Goal: Task Accomplishment & Management: Use online tool/utility

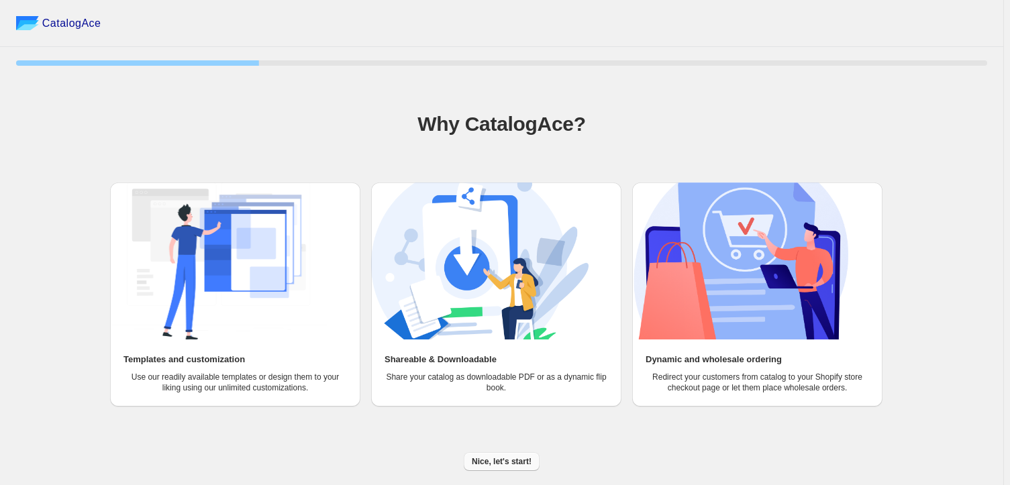
click at [486, 457] on span "Nice, let's start!" at bounding box center [502, 461] width 60 height 11
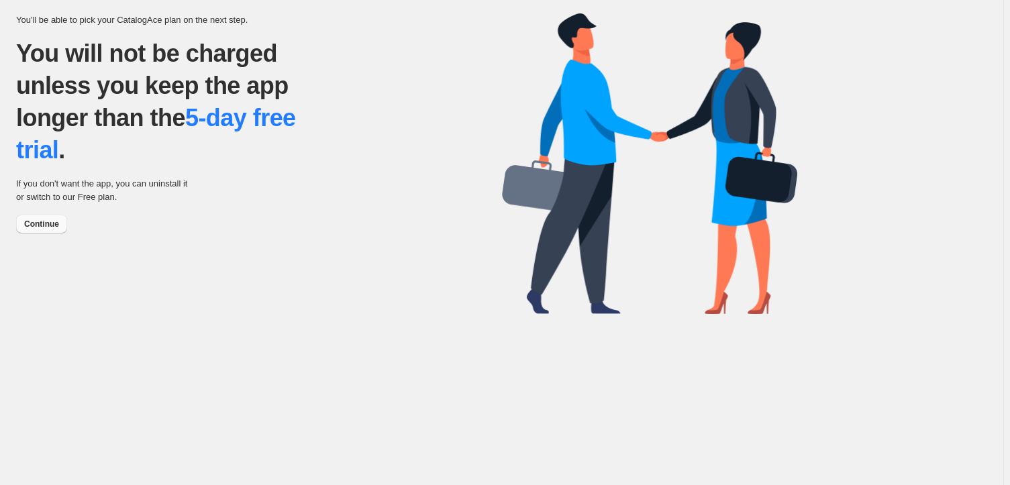
click at [56, 223] on span "Continue" at bounding box center [41, 224] width 35 height 11
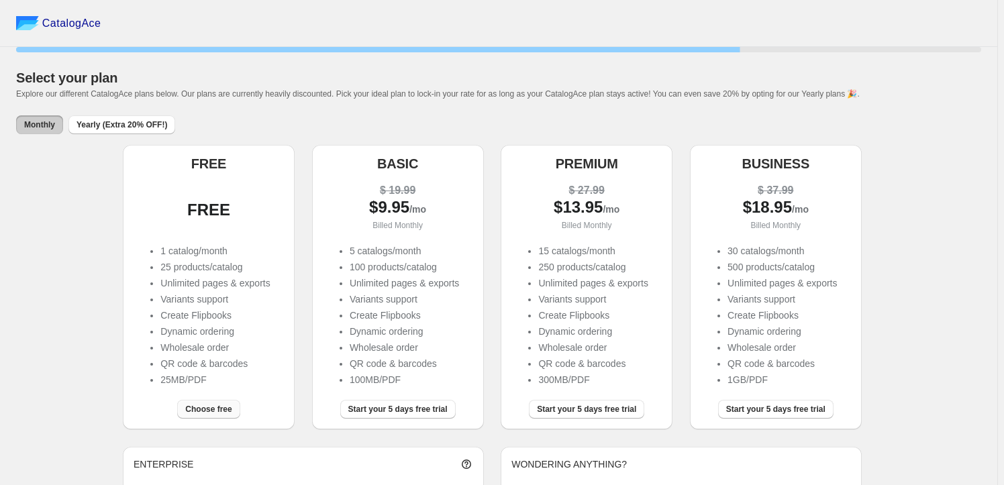
click at [209, 406] on span "Choose free" at bounding box center [208, 409] width 46 height 11
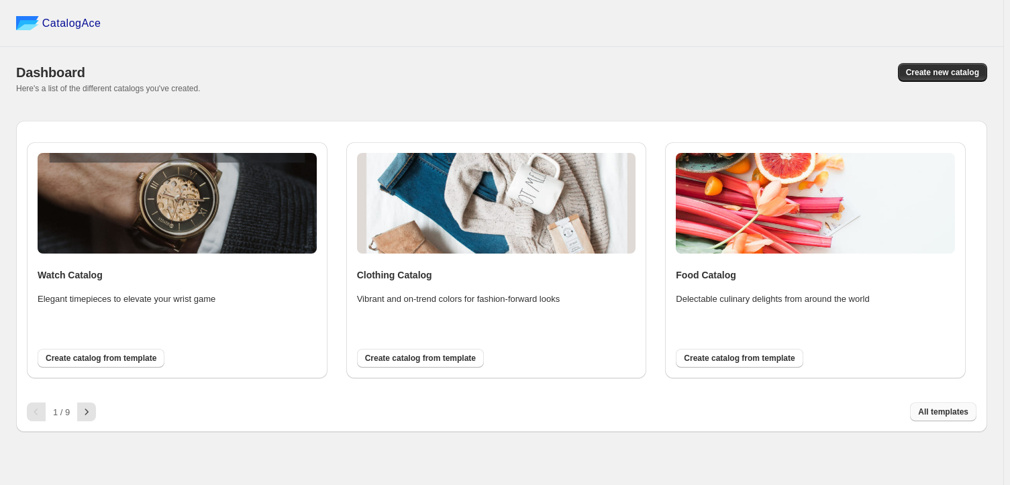
click at [943, 411] on span "All templates" at bounding box center [943, 412] width 50 height 11
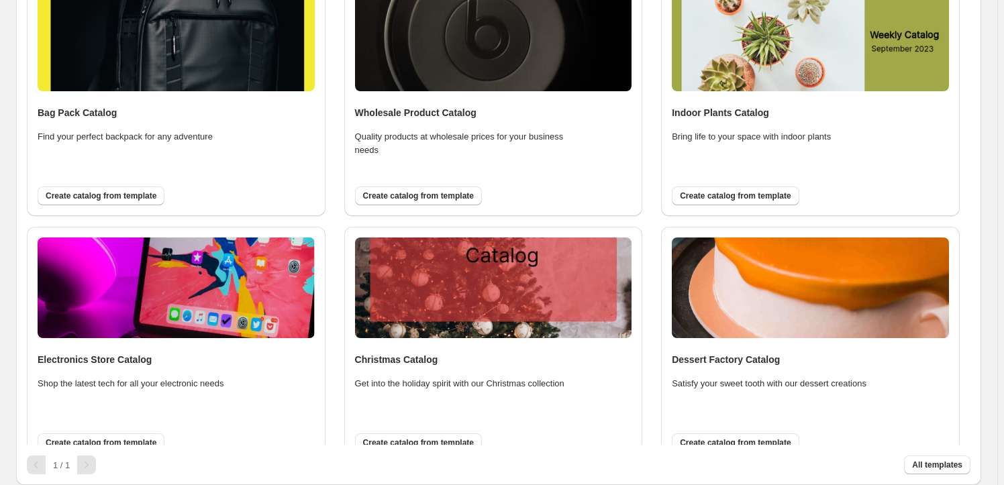
scroll to position [1271, 0]
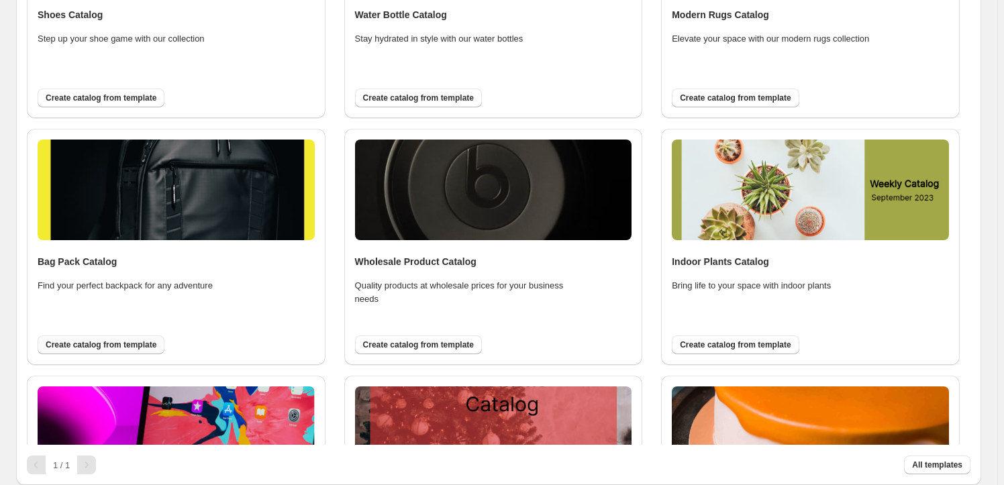
click at [109, 343] on span "Create catalog from template" at bounding box center [101, 344] width 111 height 11
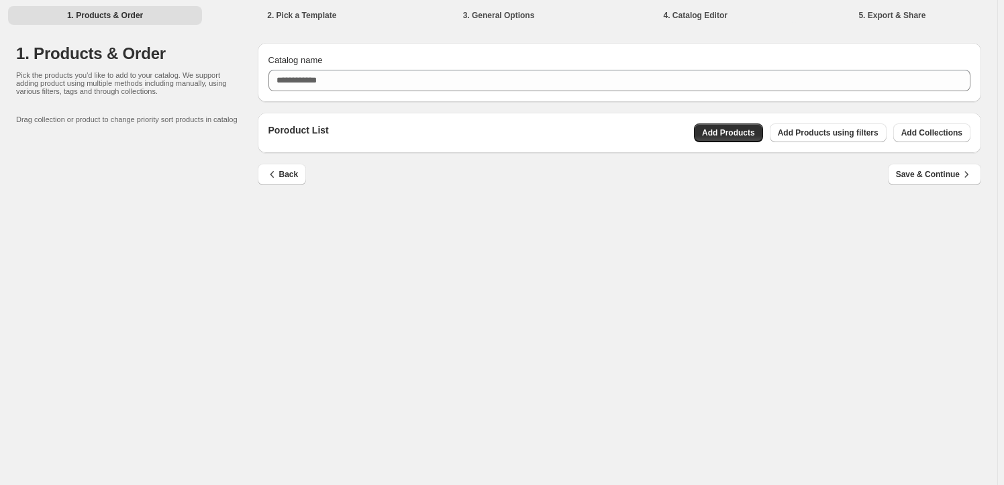
scroll to position [0, 0]
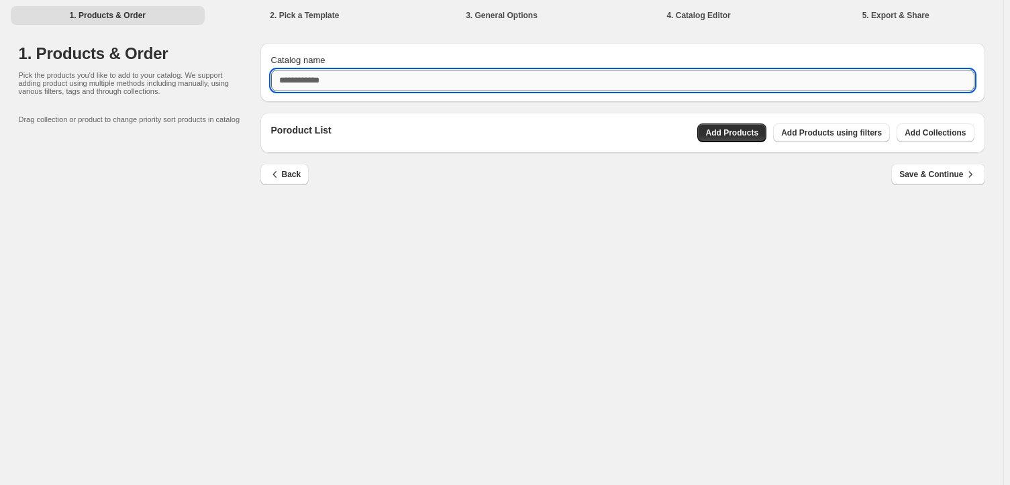
click at [313, 74] on input "Catalog name" at bounding box center [622, 80] width 703 height 21
type input "**********"
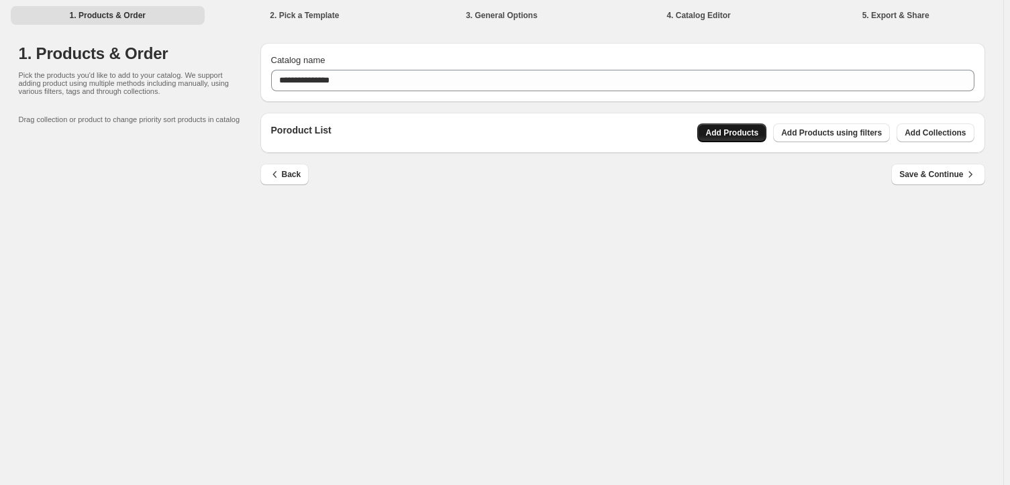
click at [719, 133] on span "Add Products" at bounding box center [731, 132] width 53 height 11
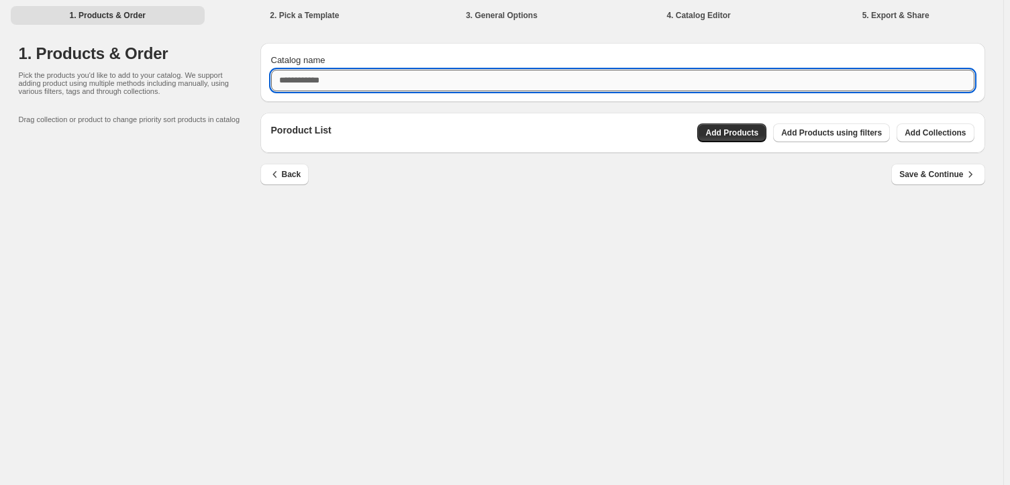
click at [343, 83] on input "Catalog name" at bounding box center [622, 80] width 703 height 21
type input "**********"
click at [729, 129] on span "Add Products" at bounding box center [731, 132] width 53 height 11
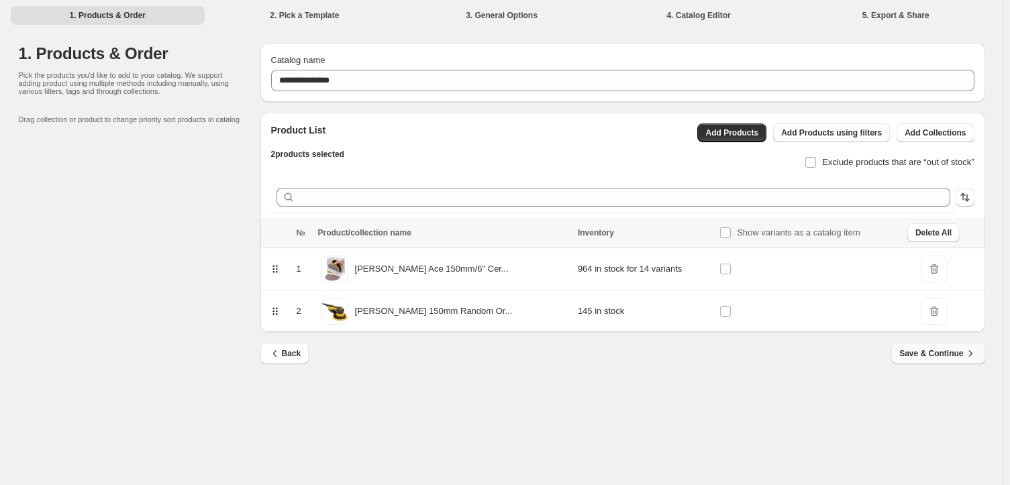
click at [957, 355] on span "Save & Continue" at bounding box center [937, 353] width 77 height 13
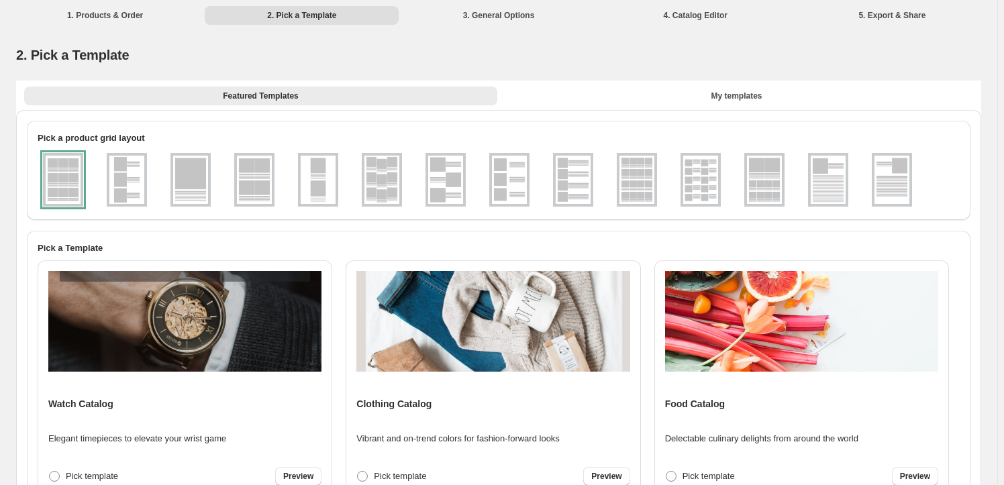
click at [60, 187] on div at bounding box center [63, 180] width 40 height 54
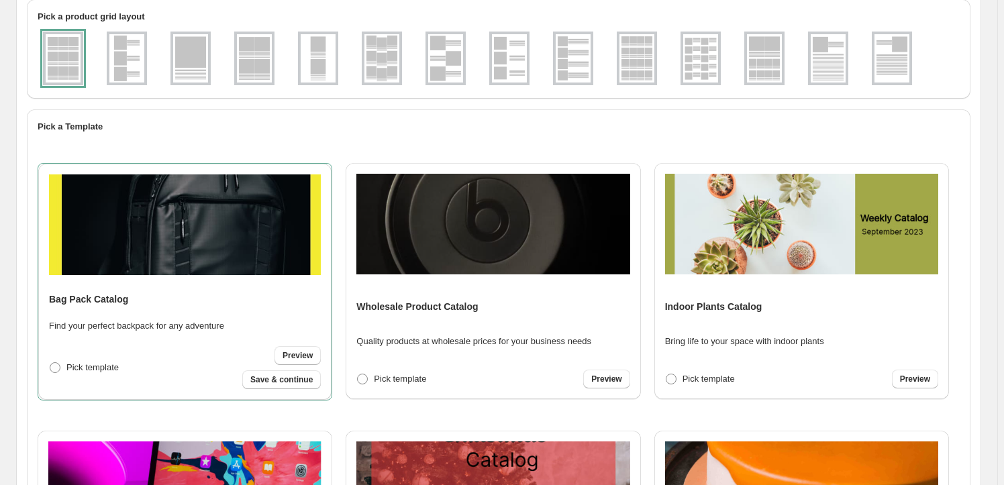
scroll to position [1585, 0]
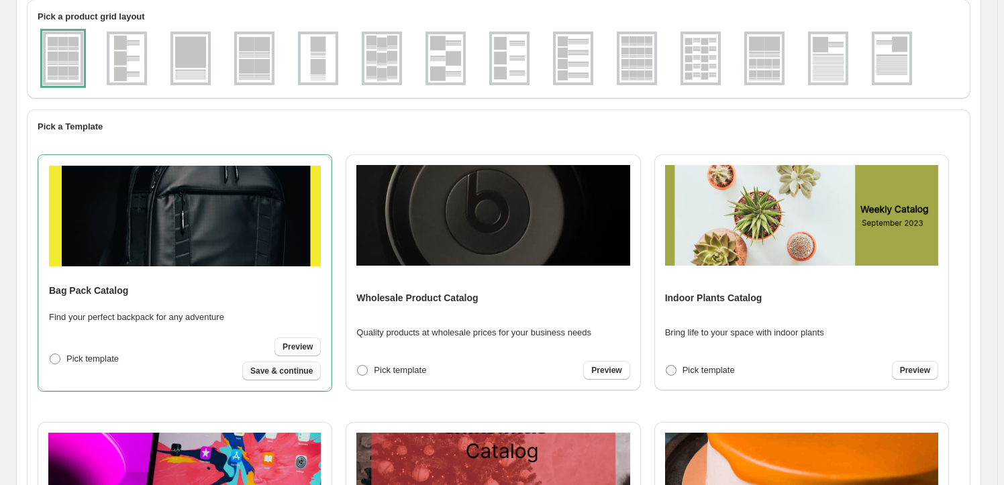
click at [262, 368] on span "Save & continue" at bounding box center [281, 371] width 62 height 11
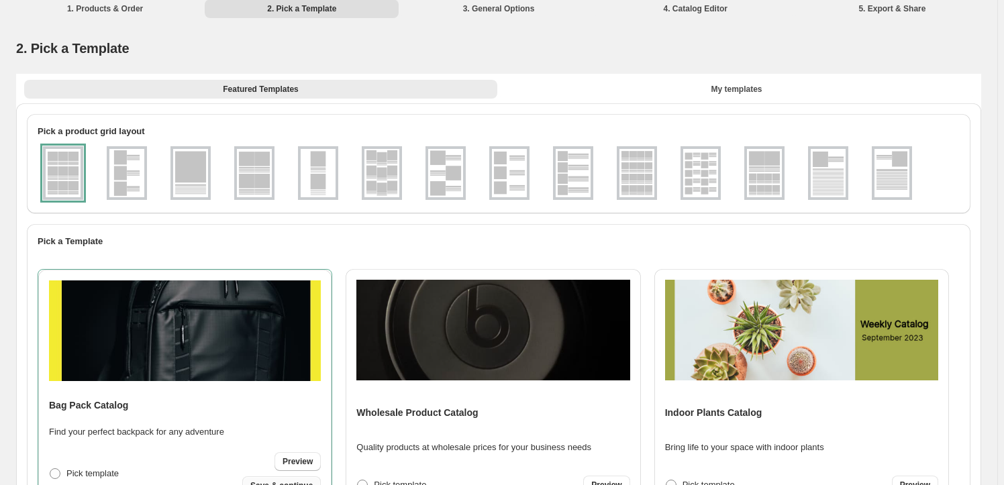
select select "**********"
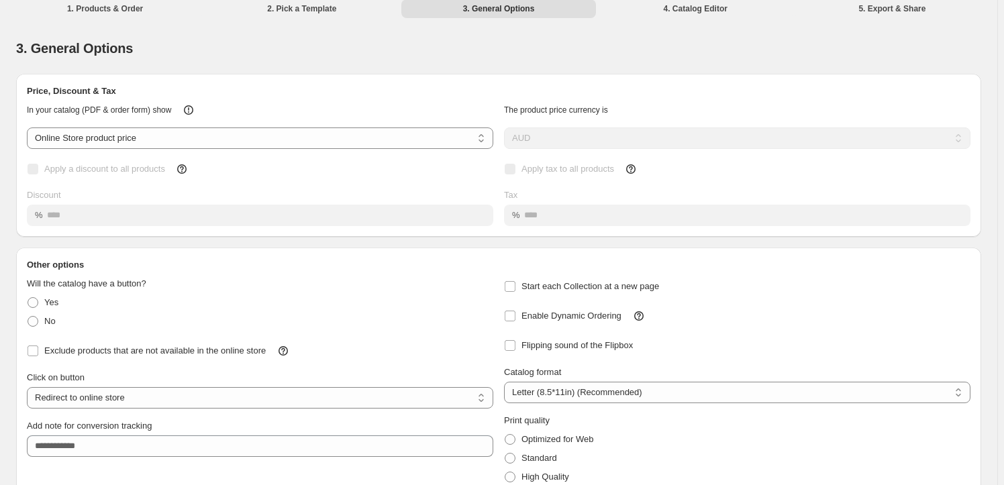
scroll to position [0, 0]
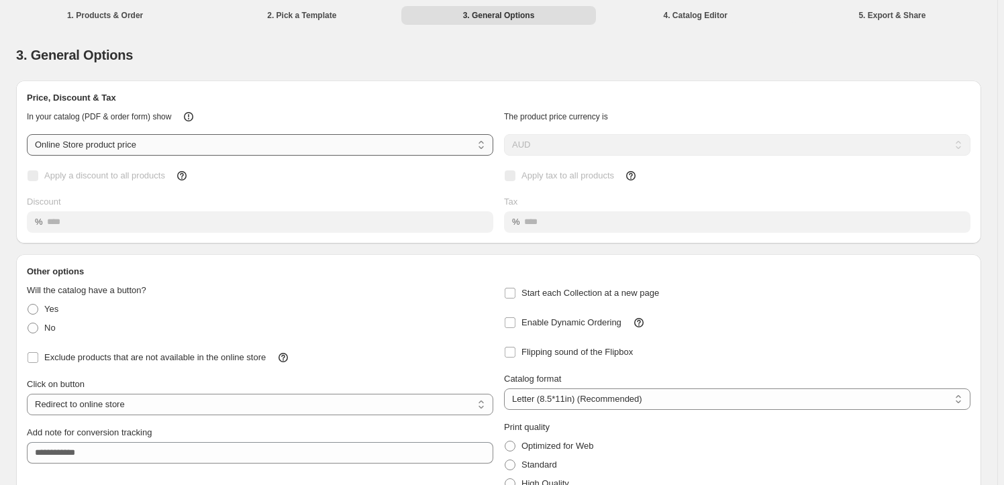
click at [208, 135] on select "**********" at bounding box center [260, 144] width 466 height 21
click at [207, 141] on select "**********" at bounding box center [260, 144] width 466 height 21
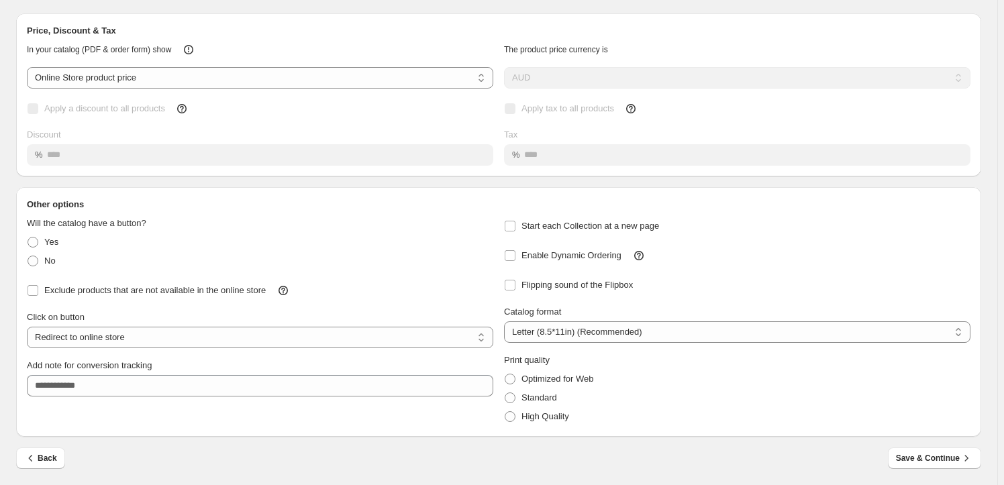
scroll to position [68, 0]
click at [914, 458] on span "Save & Continue" at bounding box center [934, 457] width 77 height 13
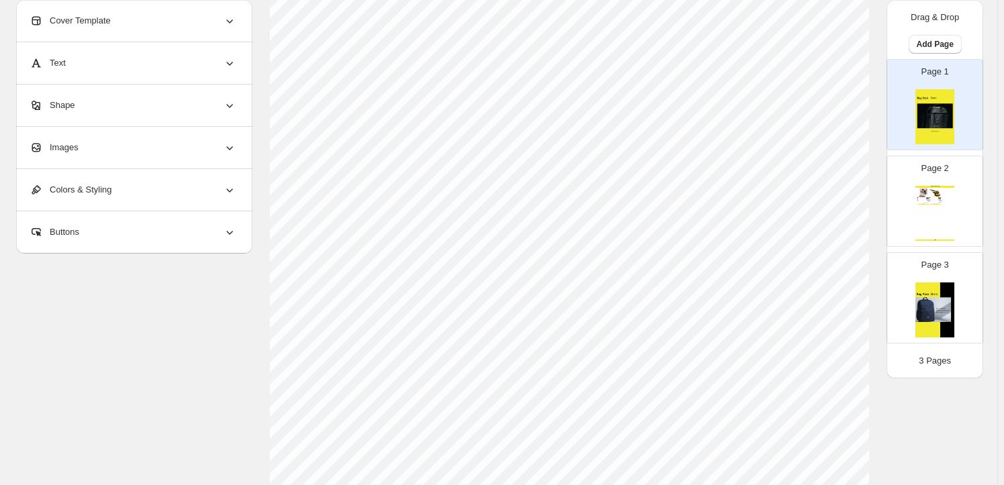
scroll to position [182, 0]
click at [937, 221] on div "Bag Pack Catalog Mirka Abranet Ace 150mm/6" Ceramic Discs - 50 Pack - 80 Grit M…" at bounding box center [934, 213] width 39 height 55
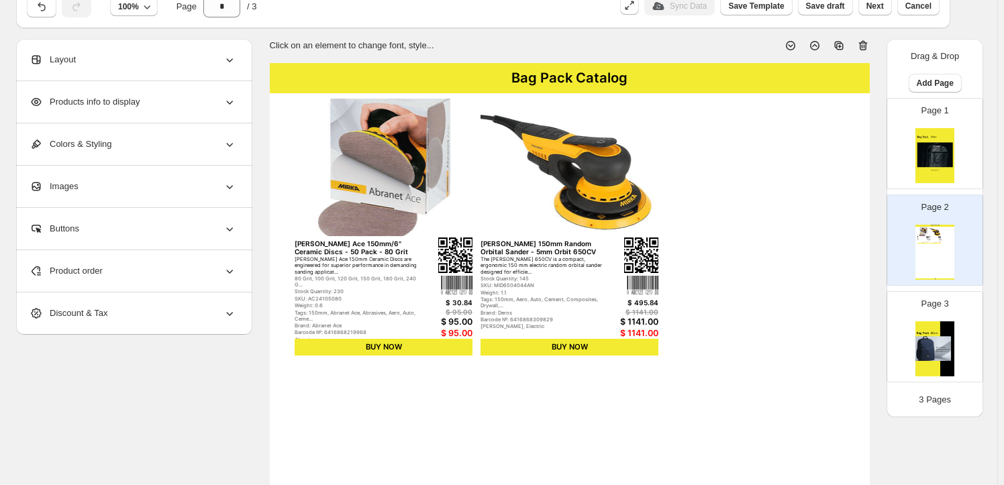
scroll to position [60, 0]
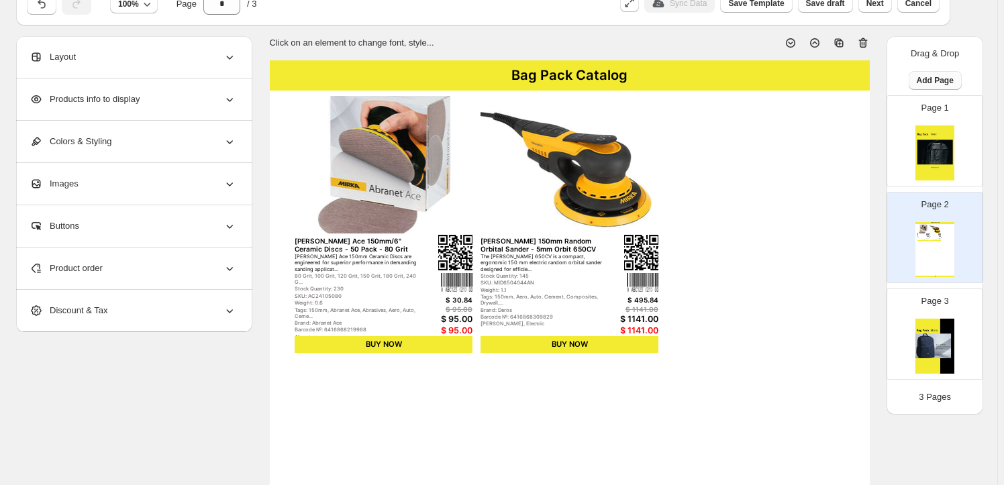
click at [939, 81] on span "Add Page" at bounding box center [934, 80] width 37 height 11
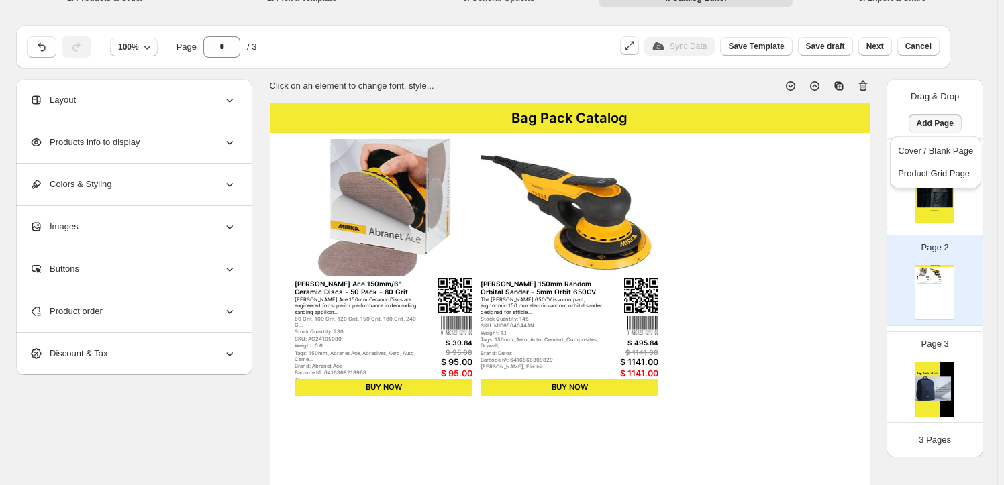
scroll to position [0, 0]
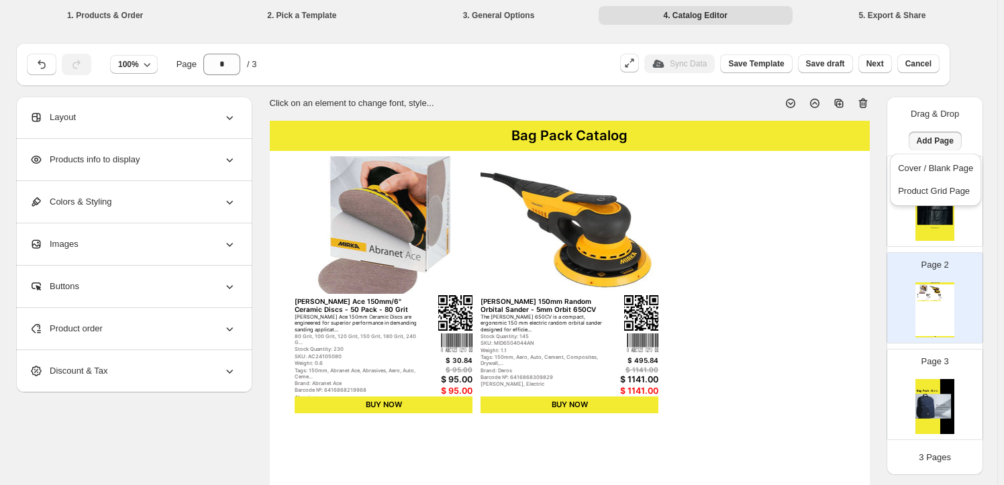
click at [935, 234] on img at bounding box center [934, 213] width 39 height 55
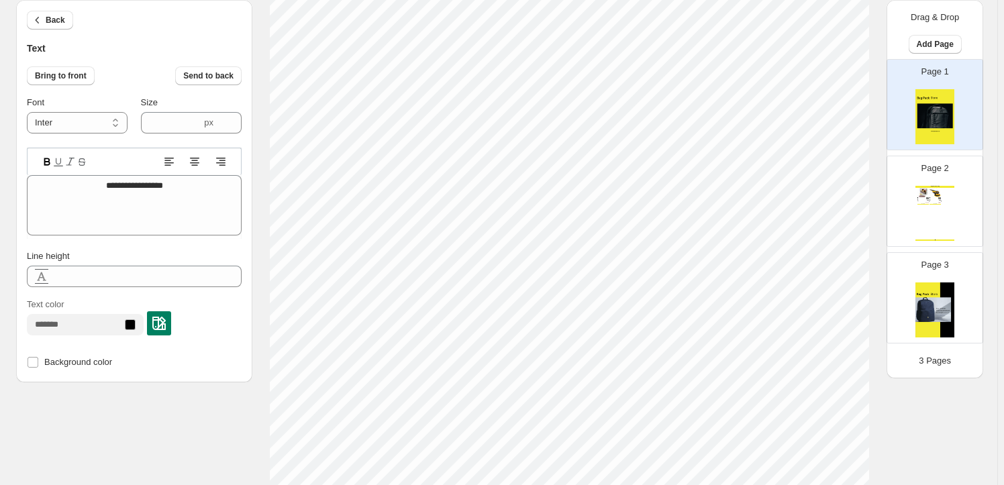
scroll to position [111, 0]
click at [926, 297] on img at bounding box center [934, 309] width 39 height 55
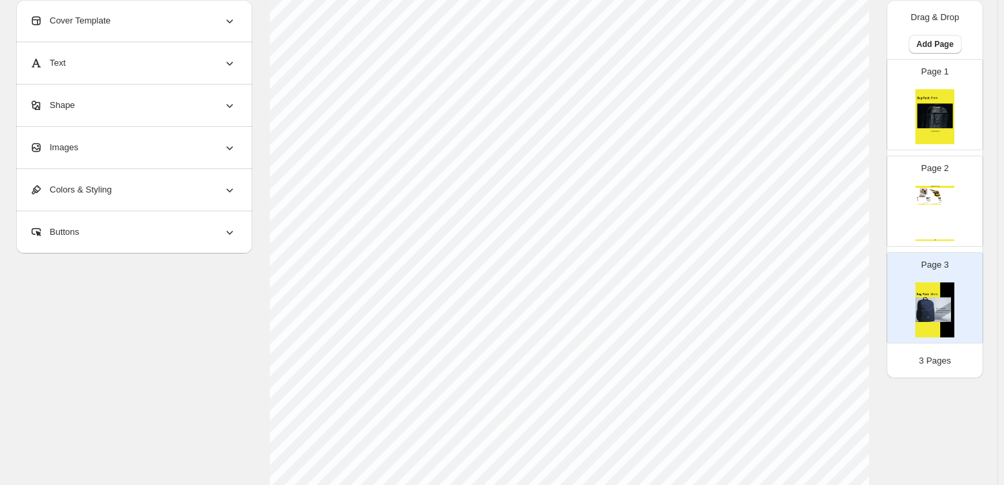
scroll to position [121, 0]
click at [933, 200] on div "Tags: 150mm, Aero, Auto, Cement, Composites, Drywall,..." at bounding box center [933, 200] width 8 height 1
type input "*"
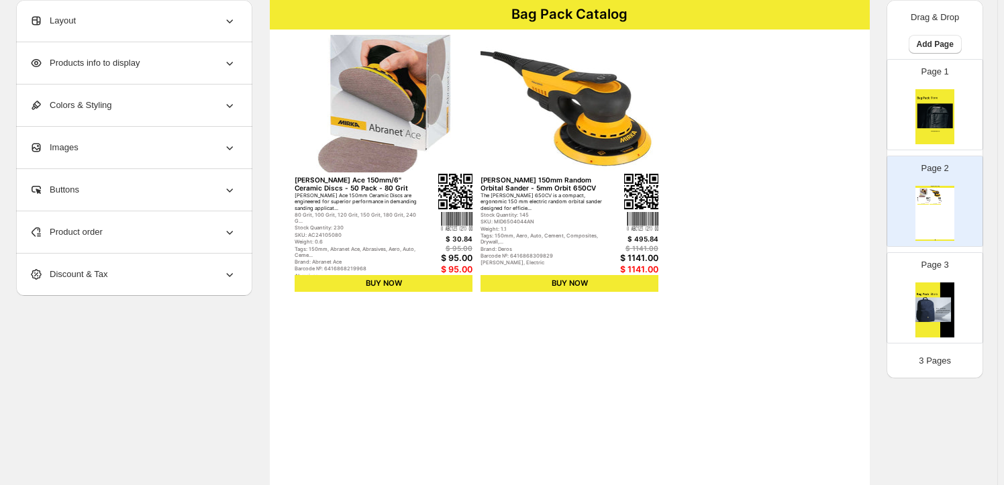
click at [458, 193] on img at bounding box center [455, 192] width 34 height 36
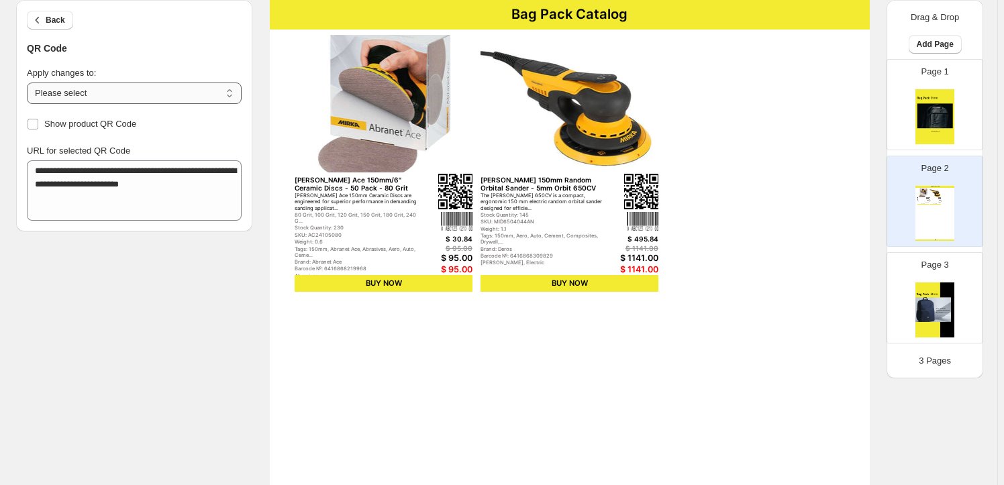
click at [209, 85] on select "**********" at bounding box center [134, 93] width 215 height 21
click at [248, 369] on div "**********" at bounding box center [498, 410] width 965 height 871
click at [38, 19] on icon "button" at bounding box center [37, 19] width 13 height 13
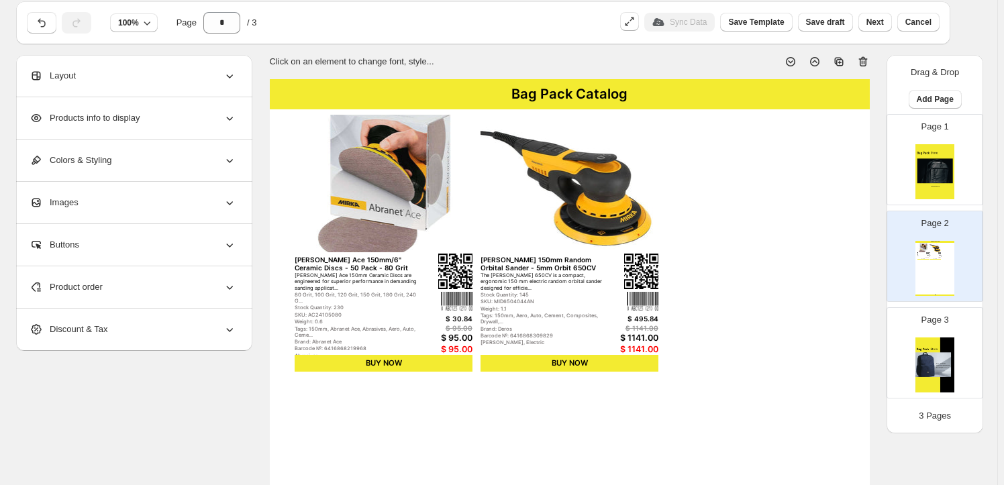
scroll to position [0, 0]
